Goal: Information Seeking & Learning: Learn about a topic

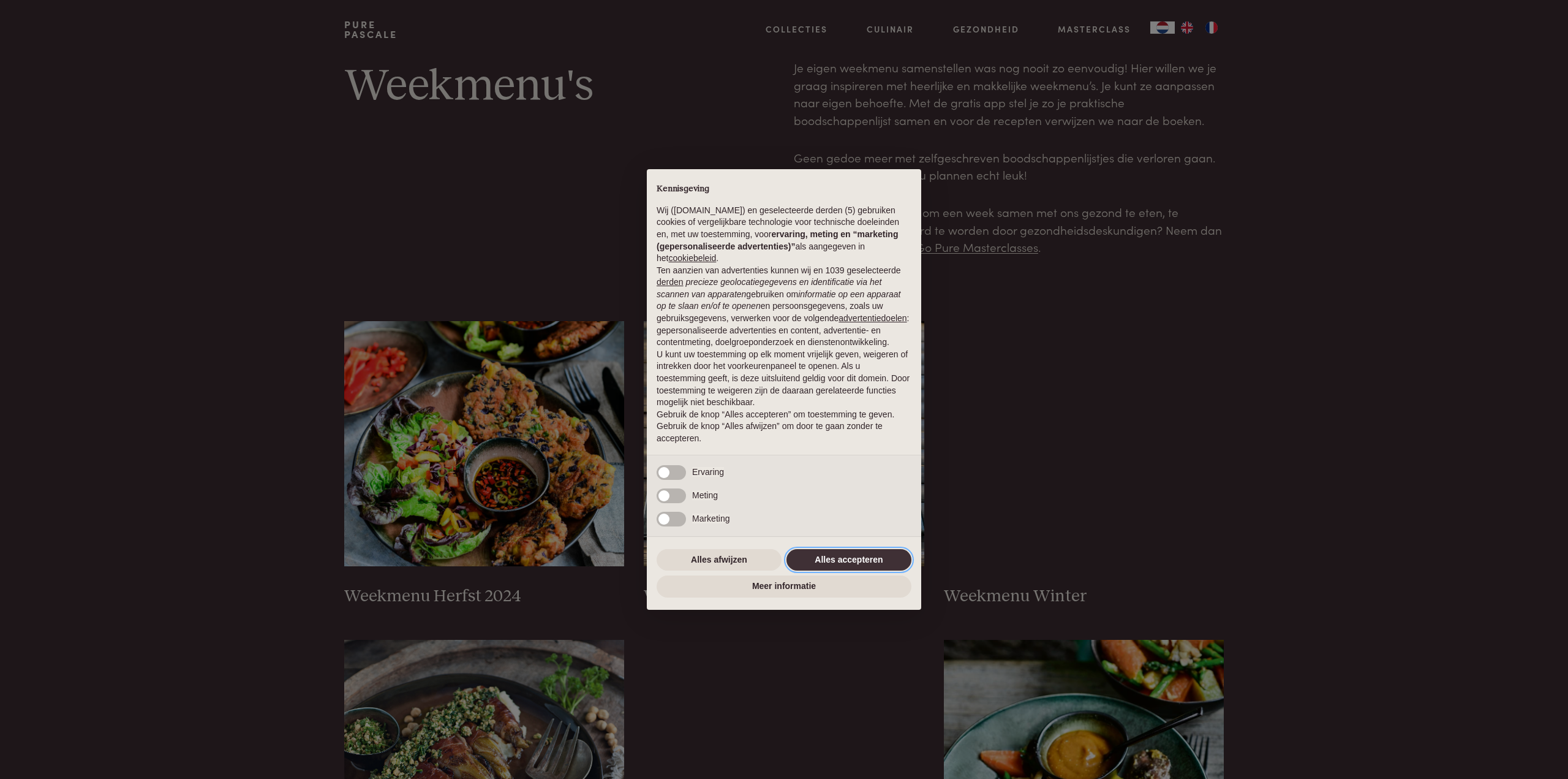
click at [867, 557] on button "Alles accepteren" at bounding box center [849, 560] width 125 height 22
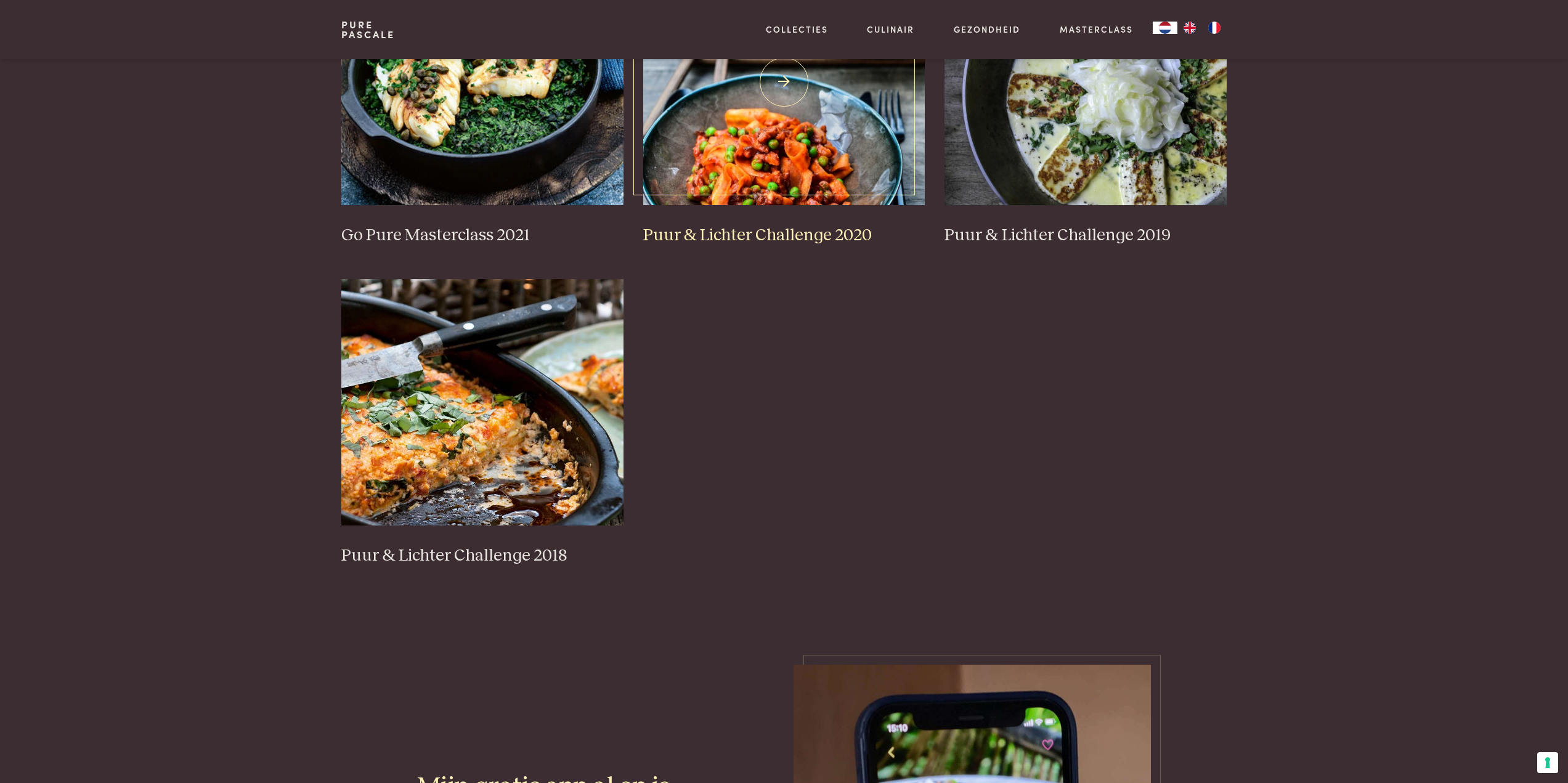
scroll to position [986, 0]
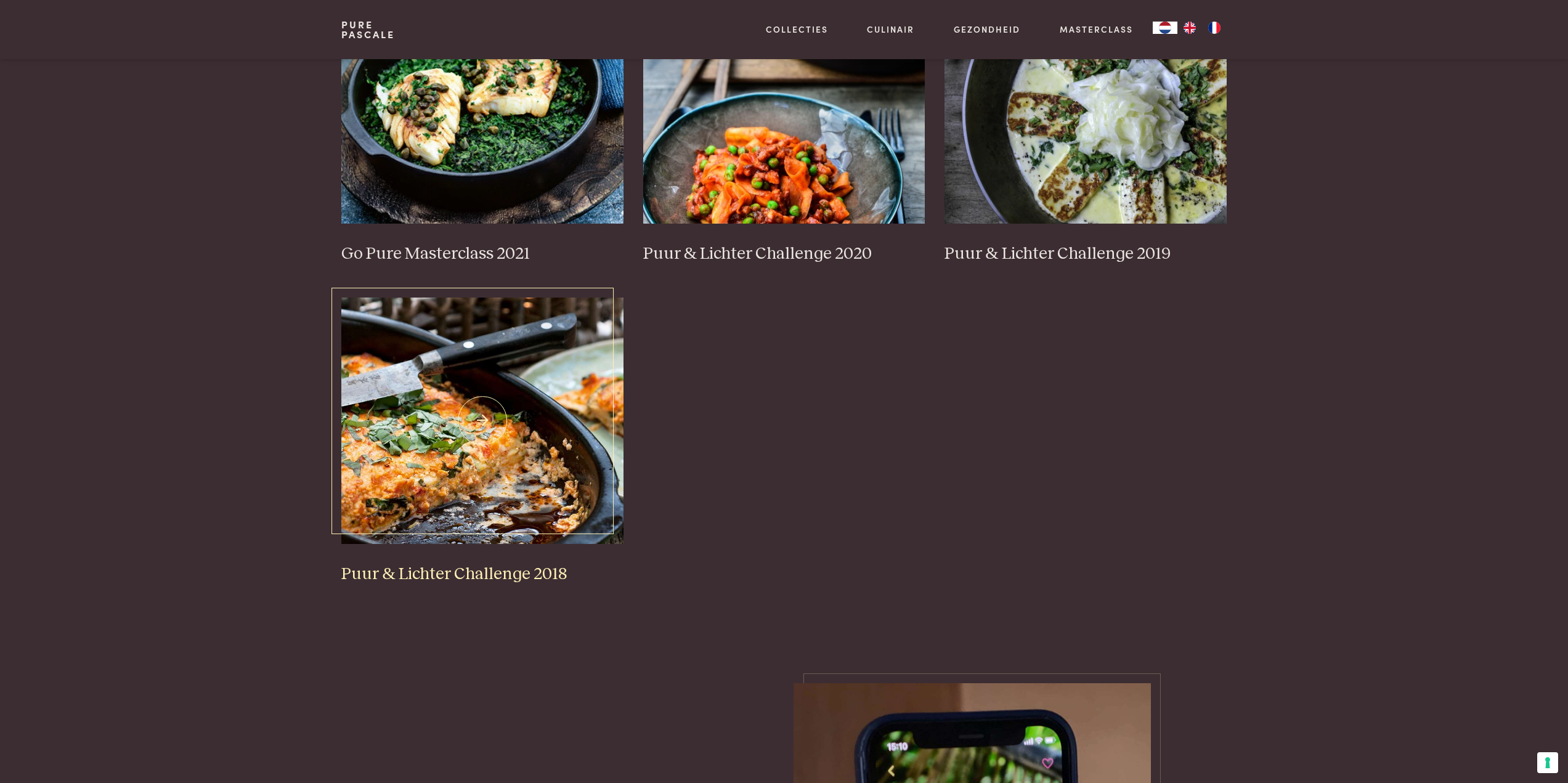
click at [423, 456] on img at bounding box center [482, 421] width 282 height 246
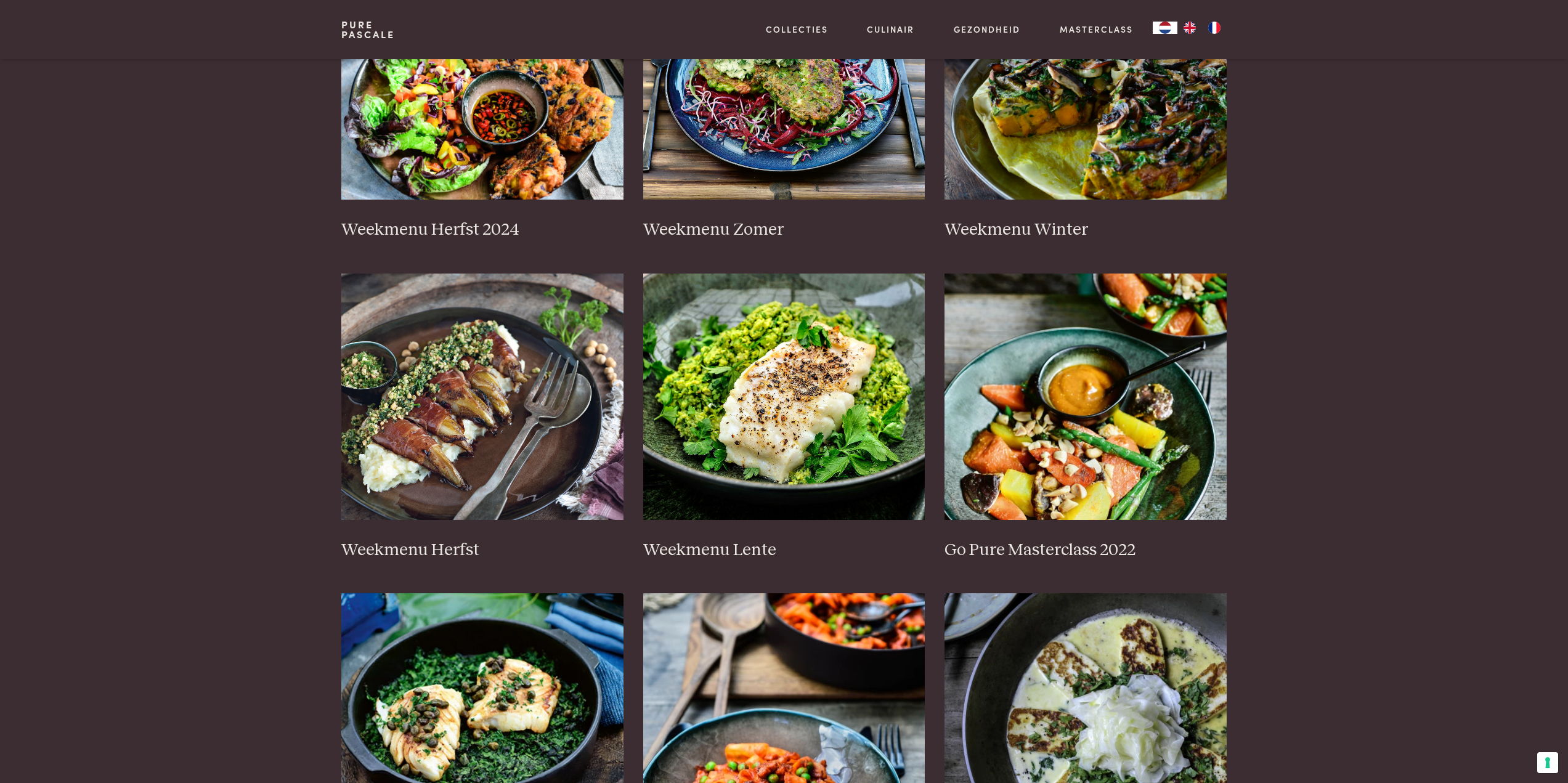
scroll to position [0, 0]
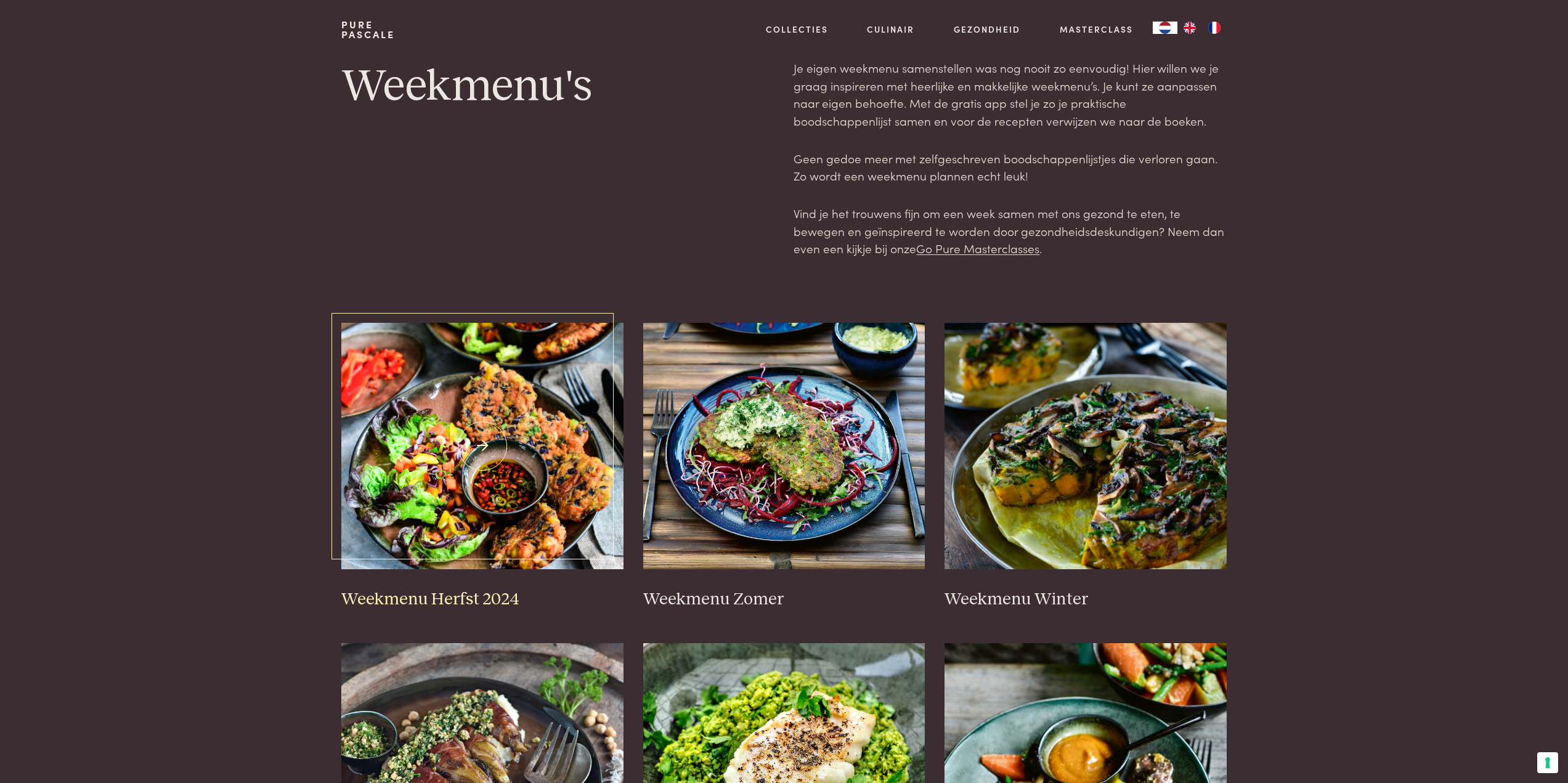
click at [509, 451] on img at bounding box center [482, 446] width 282 height 246
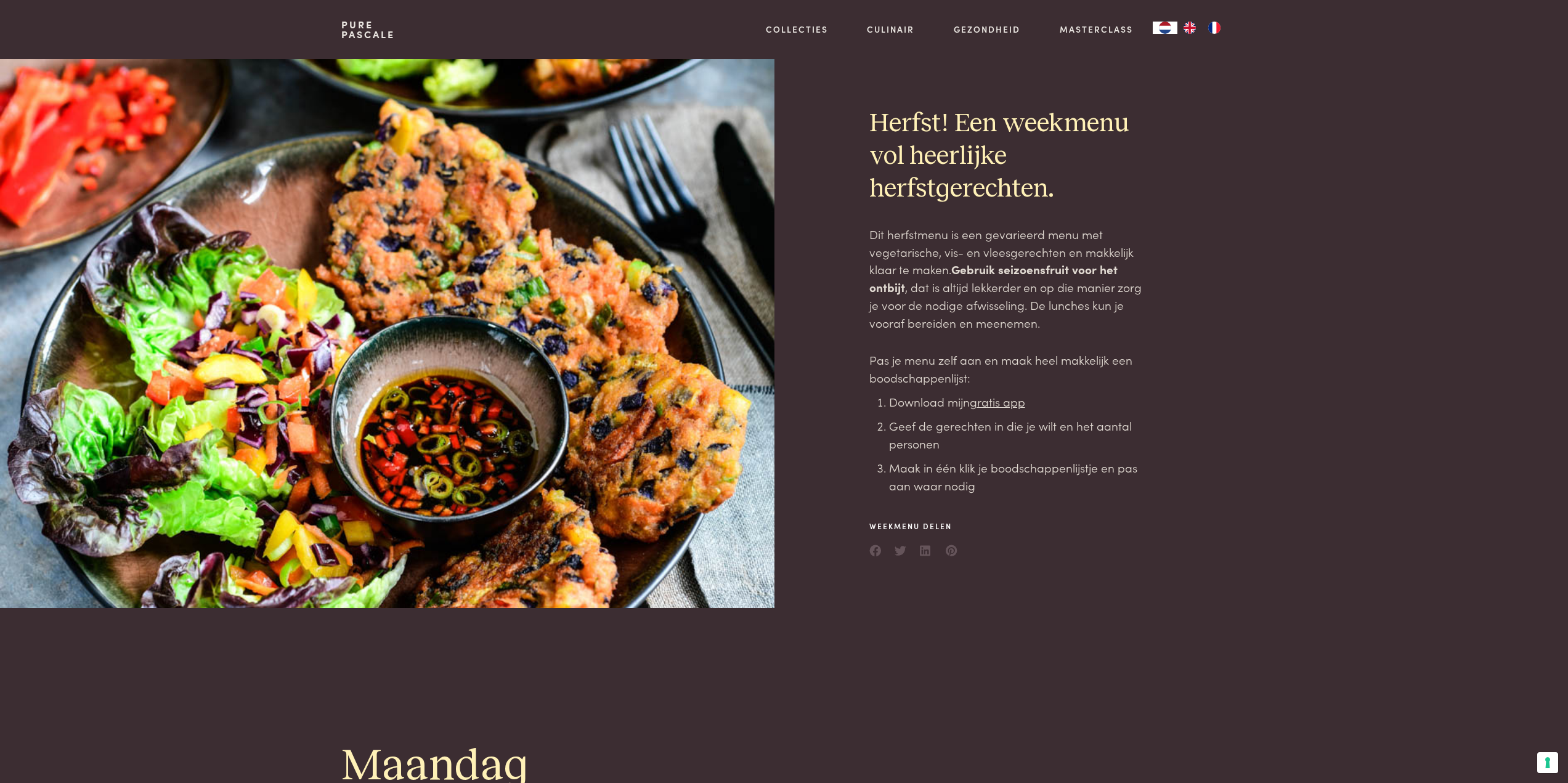
click at [996, 405] on u "gratis app" at bounding box center [996, 401] width 55 height 16
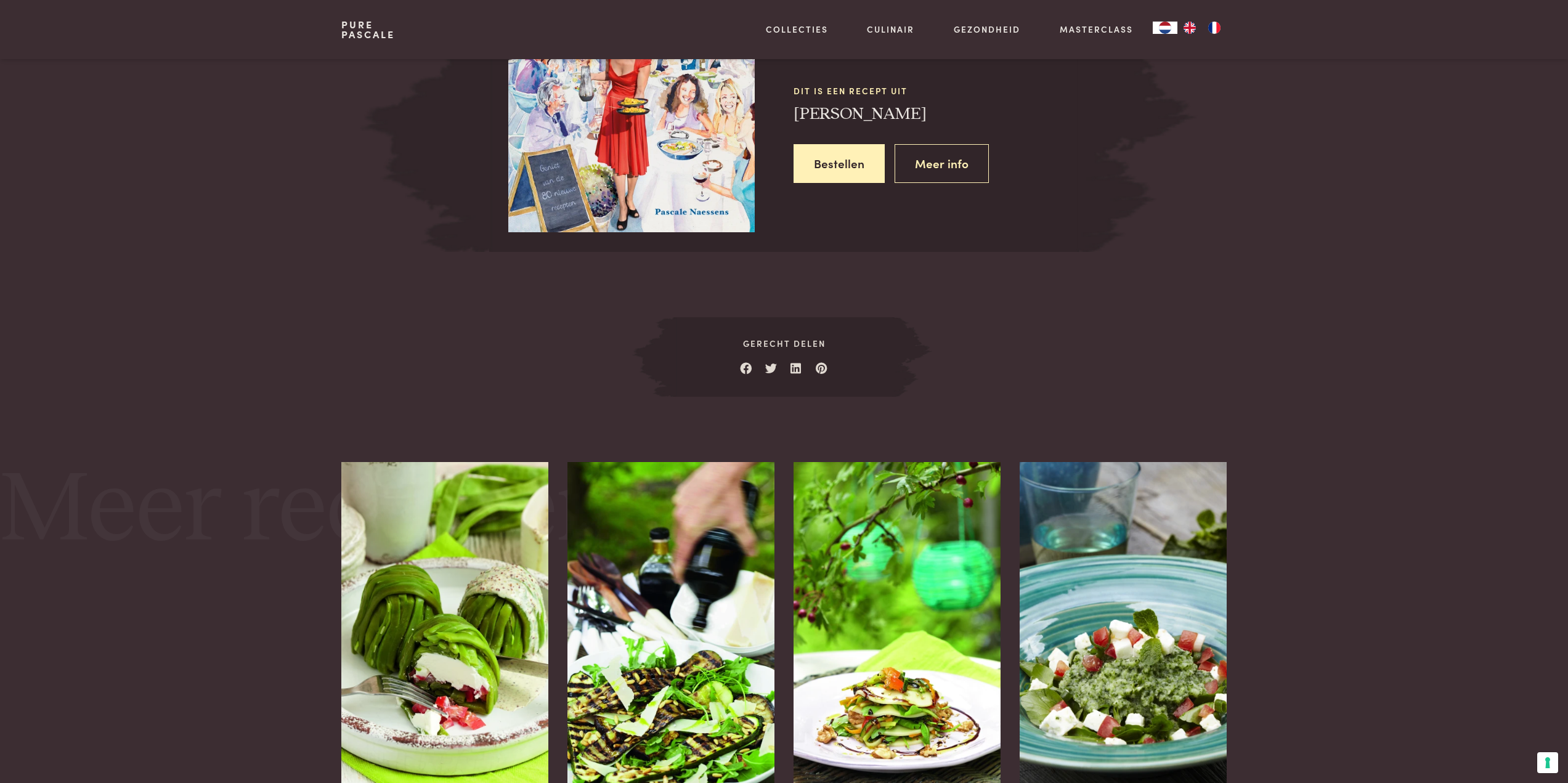
scroll to position [1479, 0]
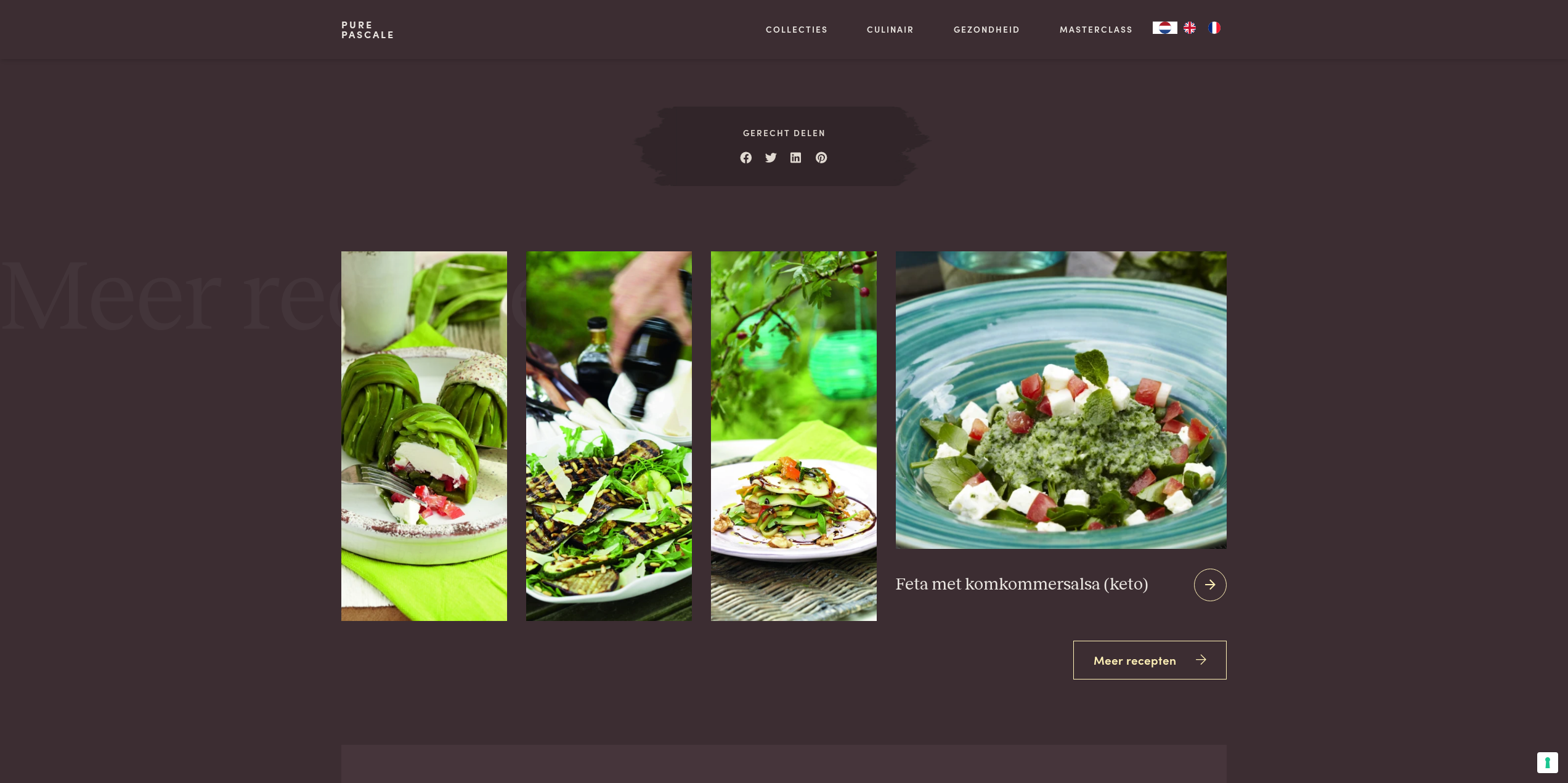
click at [1211, 579] on icon at bounding box center [1210, 585] width 11 height 17
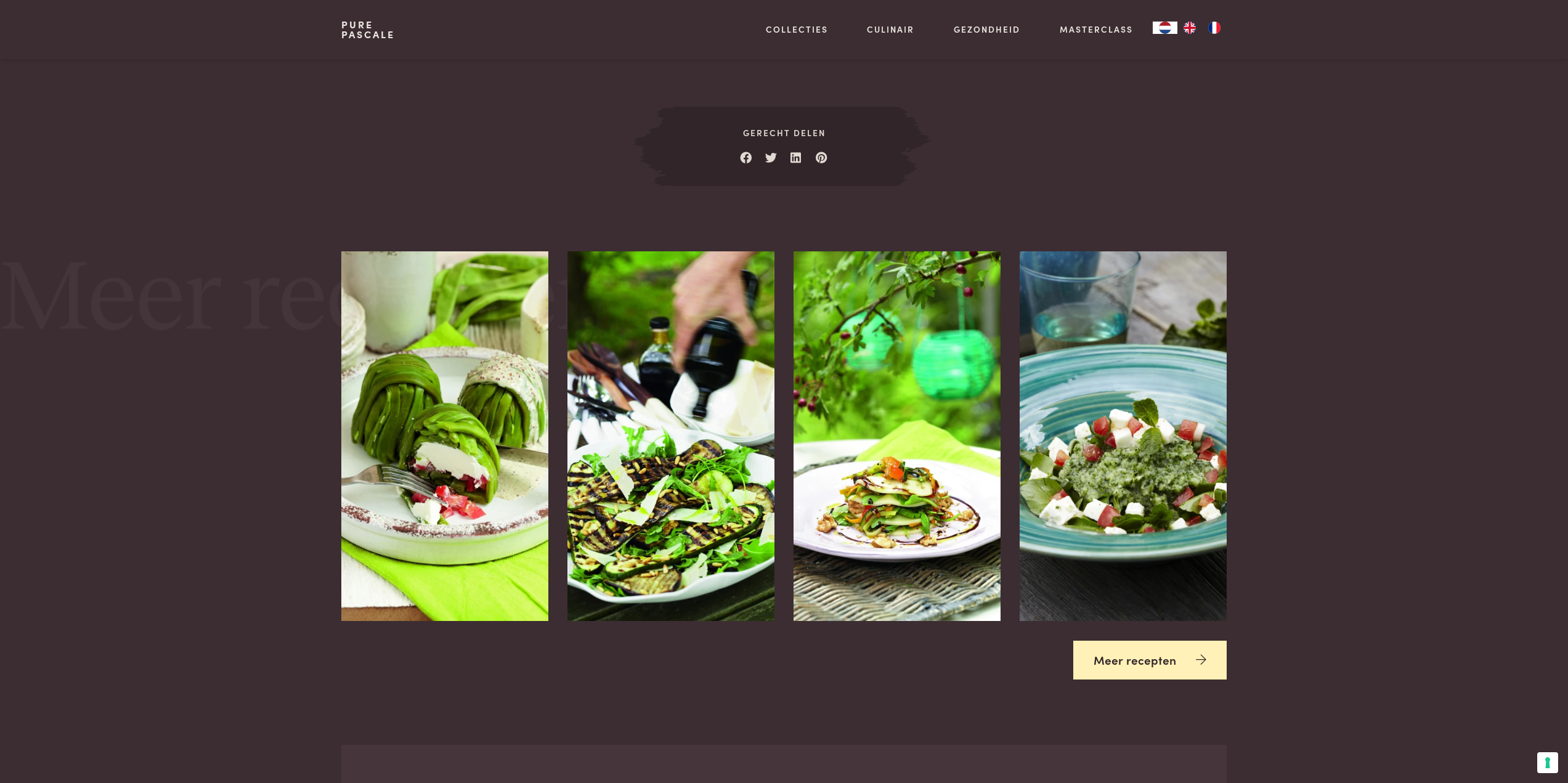
click at [1127, 660] on link "Meer recepten" at bounding box center [1150, 660] width 153 height 39
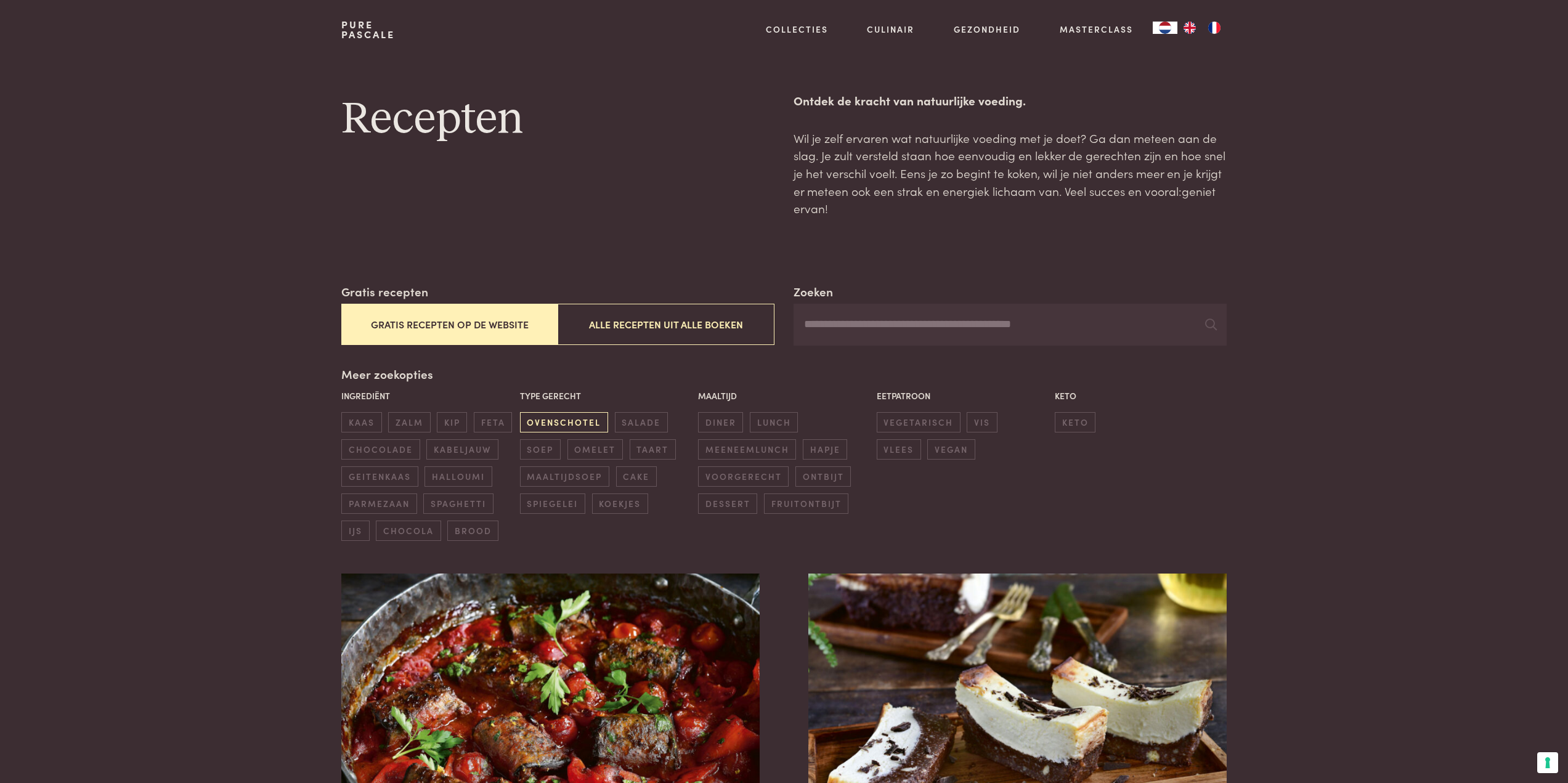
click at [546, 417] on span "ovenschotel" at bounding box center [564, 422] width 88 height 20
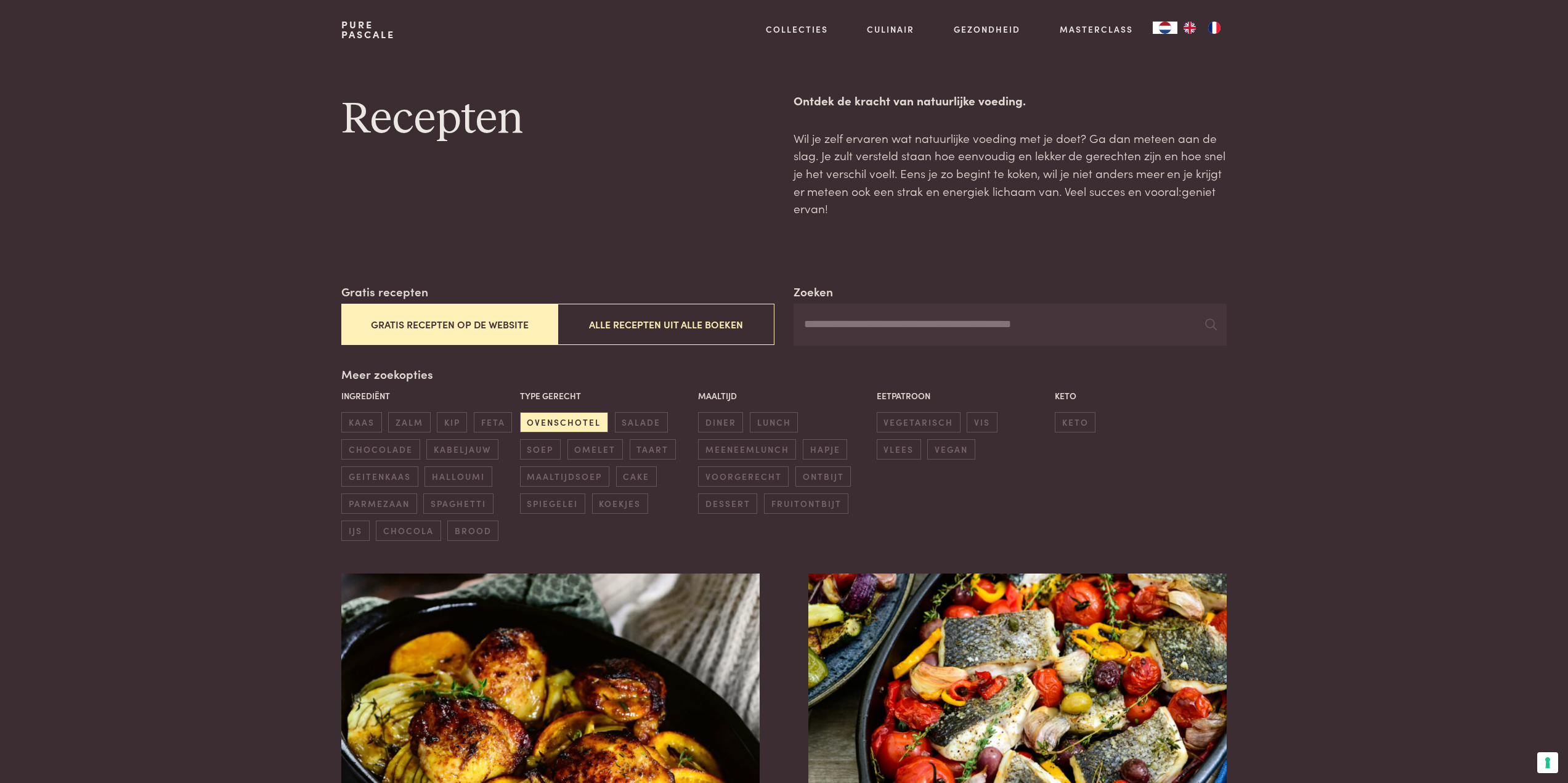
click at [834, 321] on input "Zoeken" at bounding box center [1010, 324] width 433 height 42
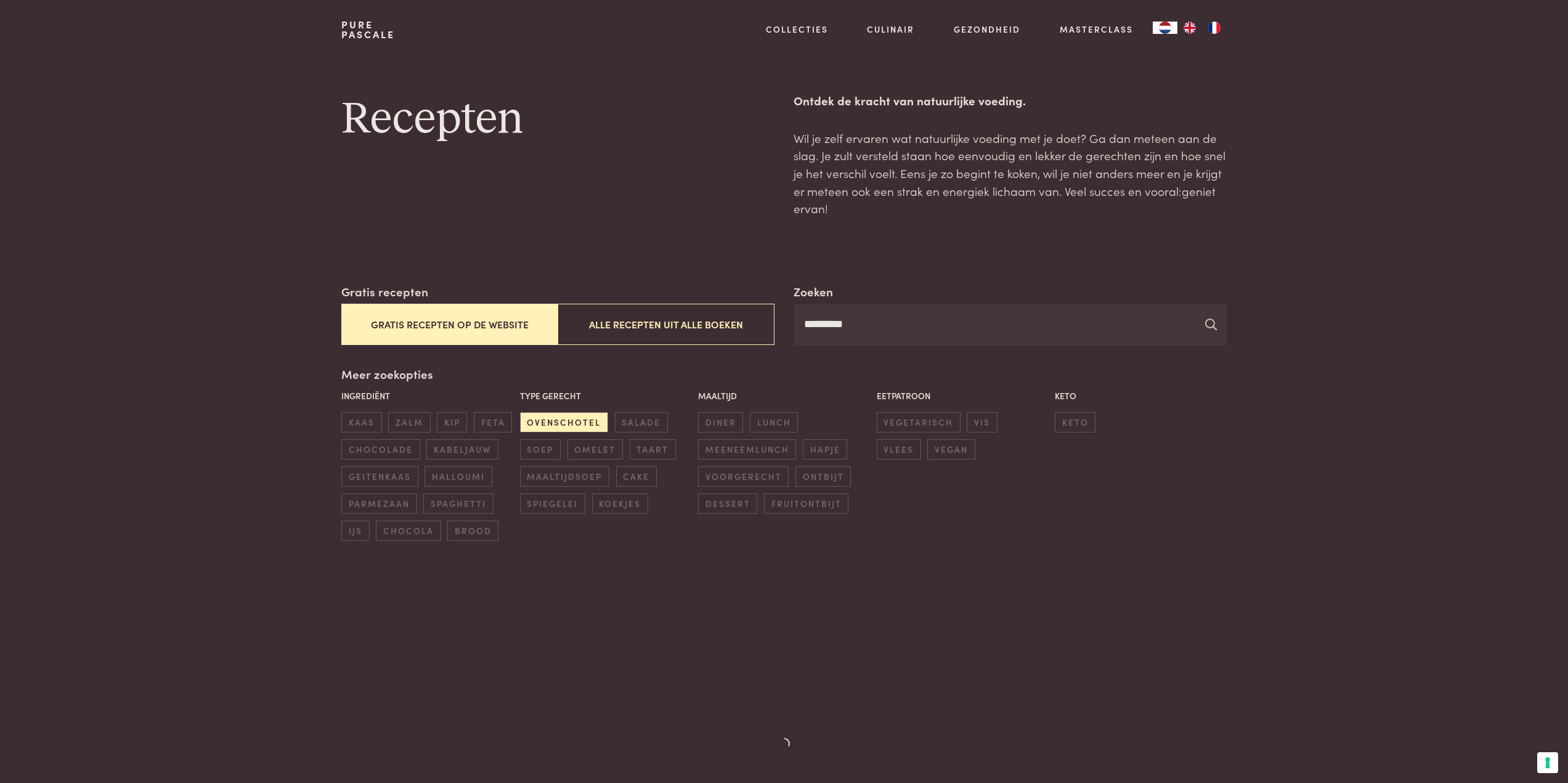
click at [1207, 327] on icon at bounding box center [1211, 324] width 12 height 12
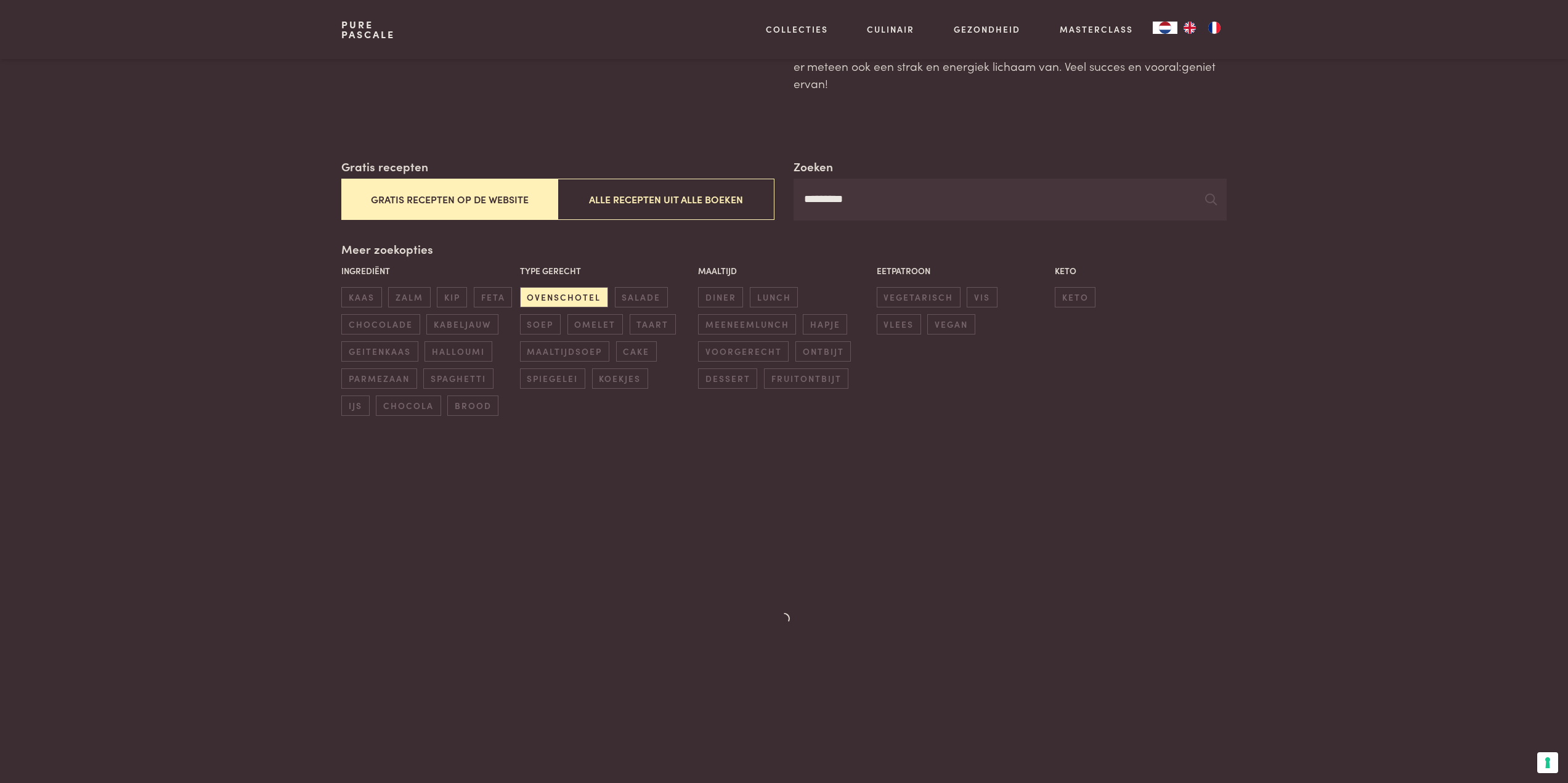
scroll to position [123, 0]
click at [871, 205] on input "*********" at bounding box center [1010, 201] width 433 height 42
type input "**********"
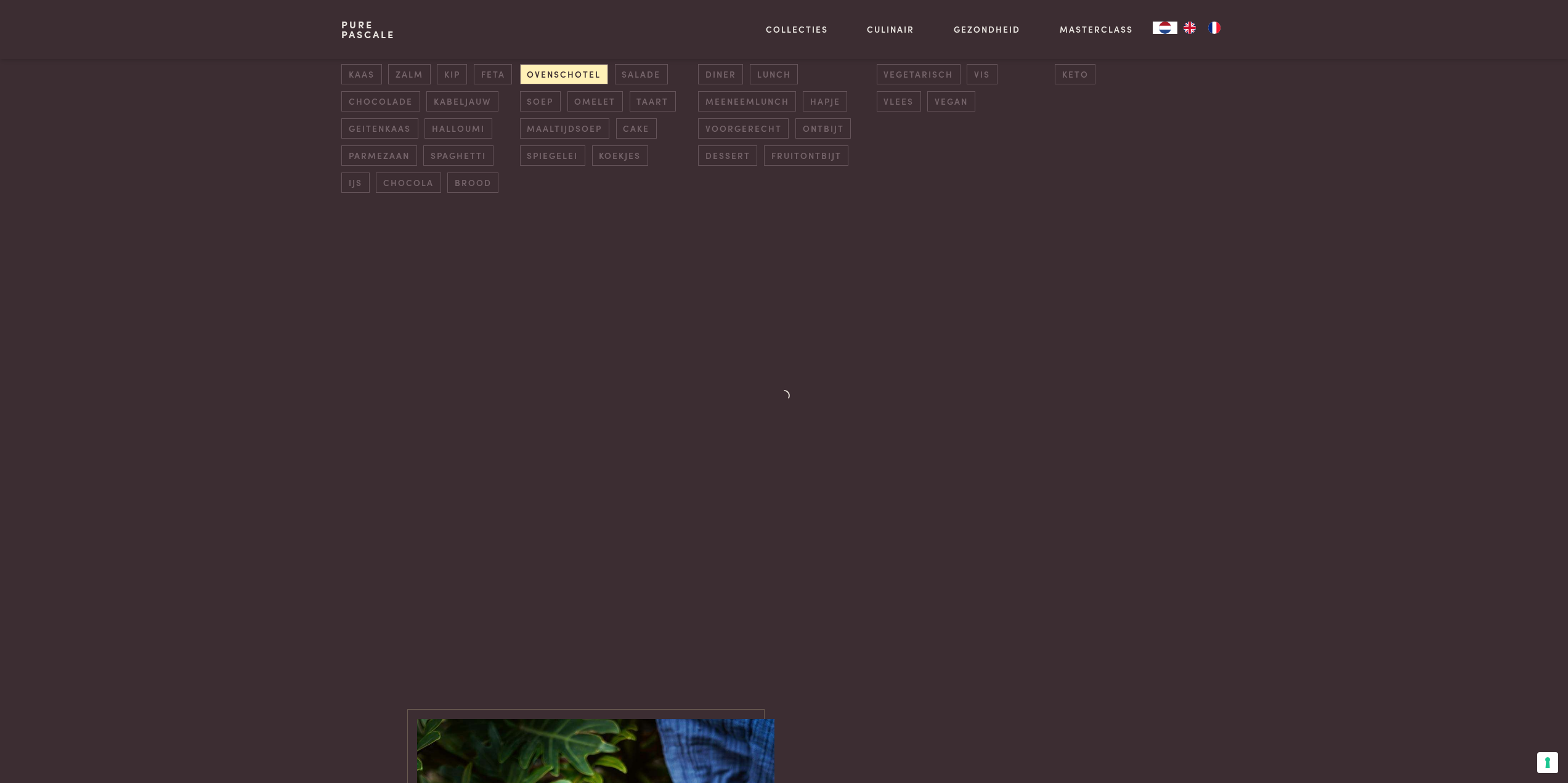
scroll to position [184, 0]
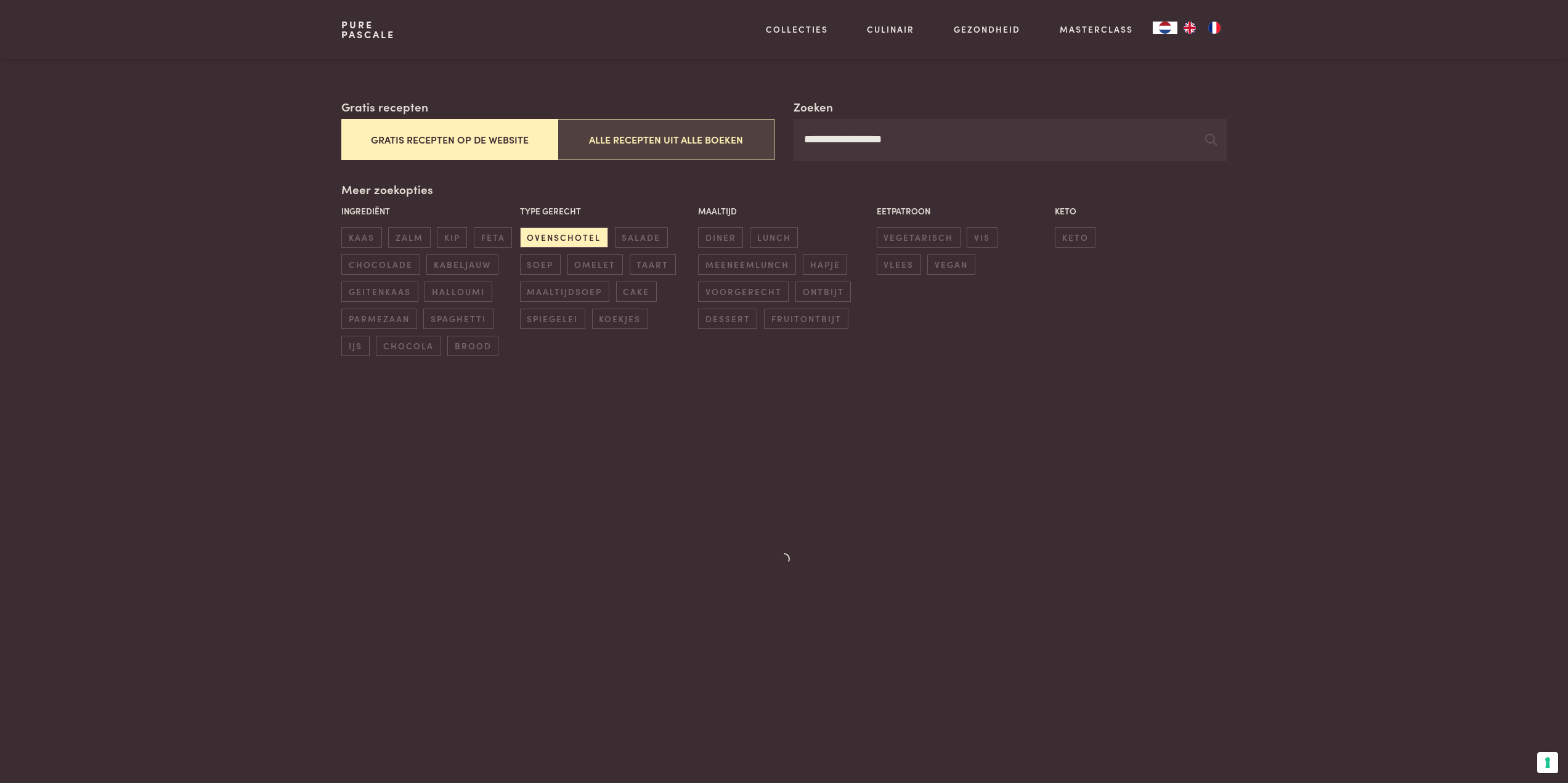
click at [612, 151] on button "Alle recepten uit alle boeken" at bounding box center [666, 140] width 216 height 42
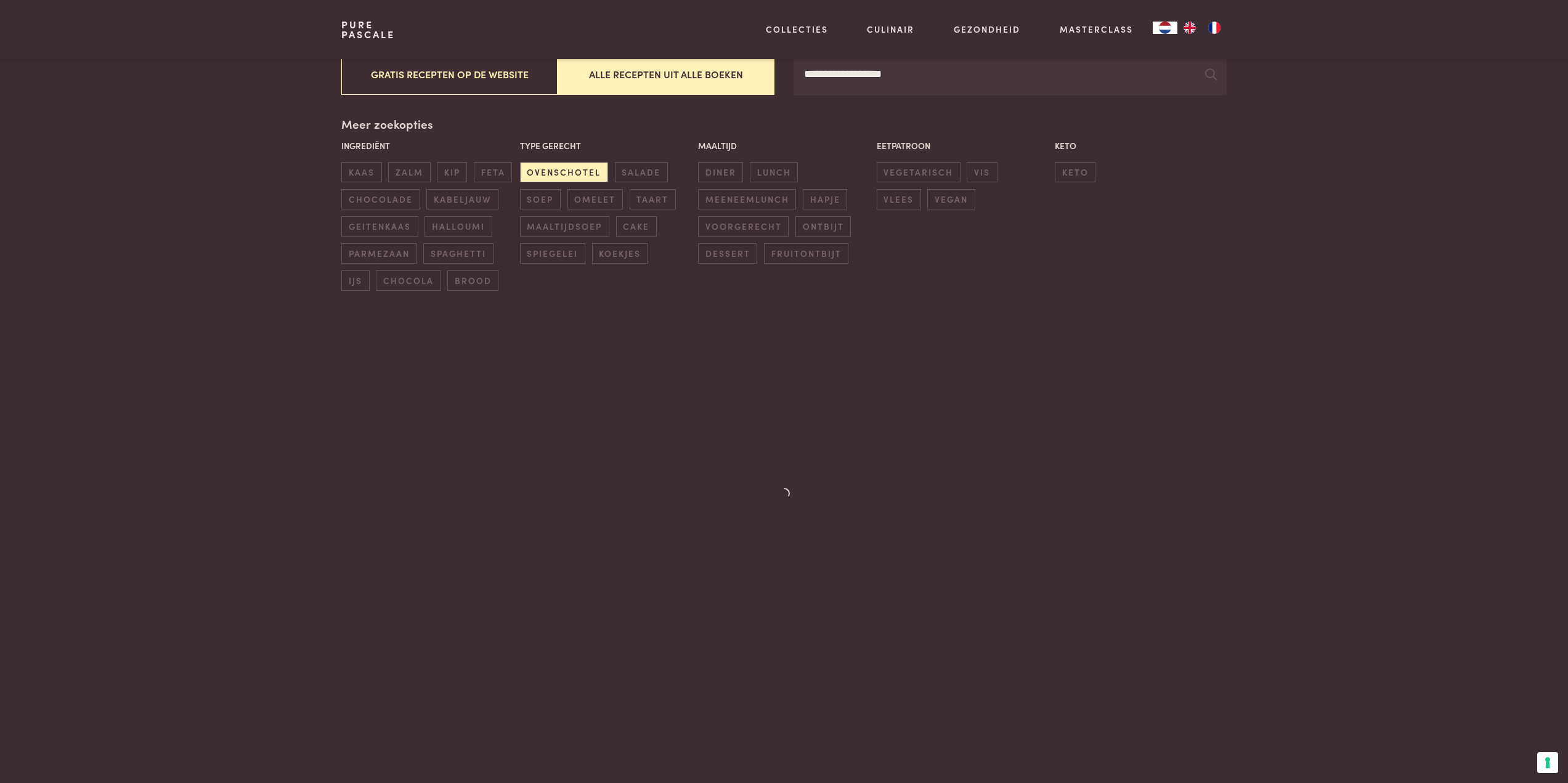
scroll to position [250, 0]
click at [715, 170] on span "diner" at bounding box center [720, 171] width 45 height 20
click at [586, 171] on span "ovenschotel" at bounding box center [564, 171] width 88 height 20
click at [713, 177] on span "diner" at bounding box center [720, 171] width 45 height 20
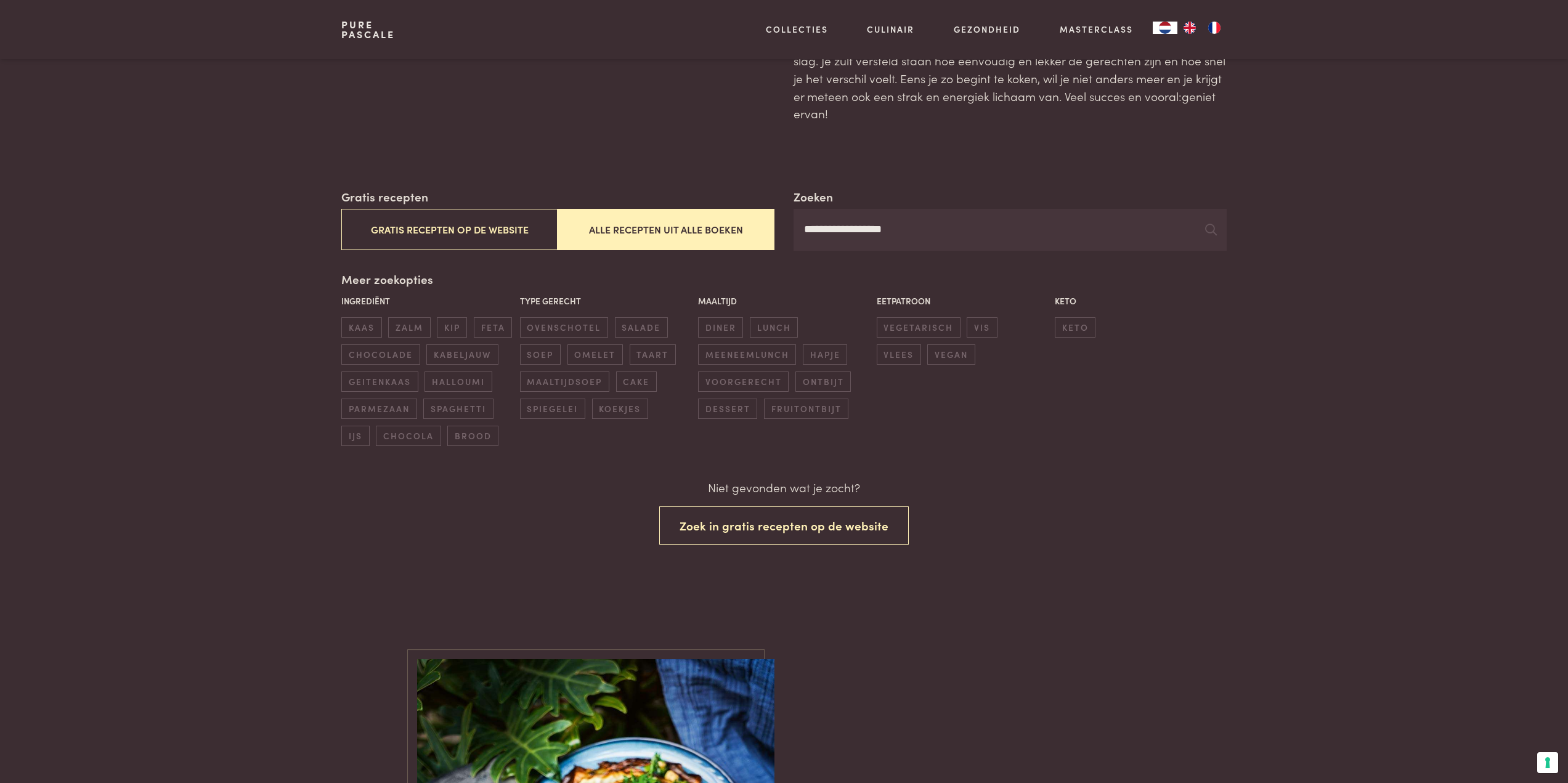
scroll to position [94, 0]
click at [1209, 229] on icon at bounding box center [1211, 230] width 12 height 12
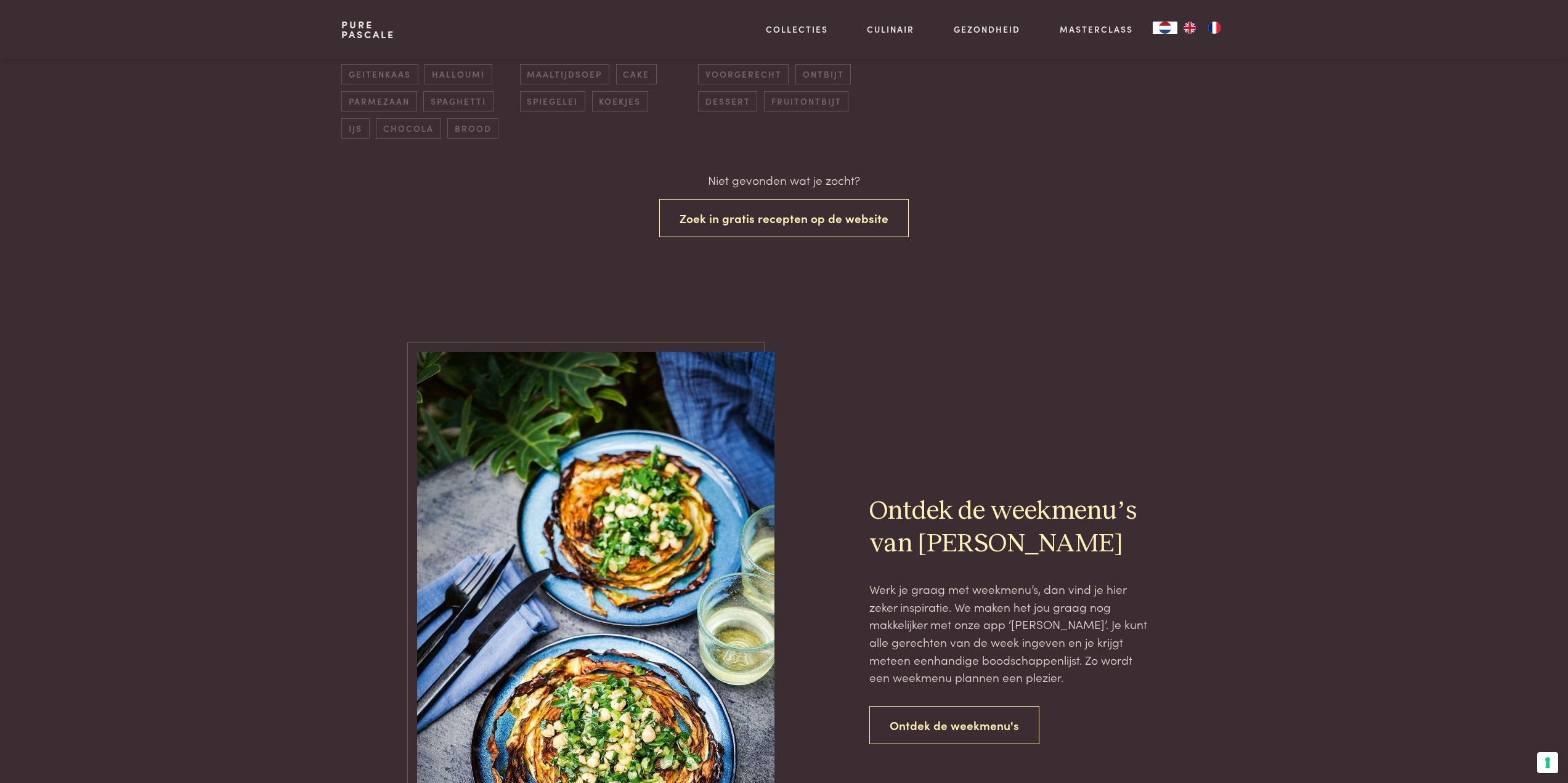
scroll to position [0, 0]
